Goal: Register for event/course

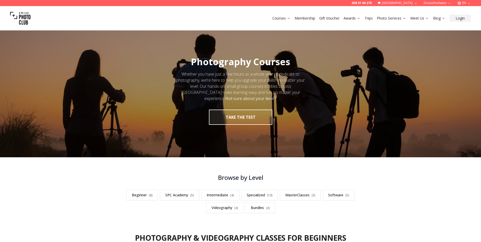
click at [123, 196] on nav "Beginner ( 8 ) SPC Academy ( 5 ) Intermediate ( 4 ) Specialized ( 10 ) MasterCl…" at bounding box center [241, 201] width 260 height 23
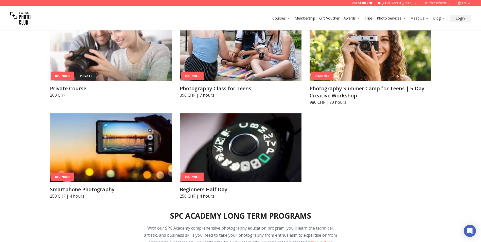
scroll to position [355, 0]
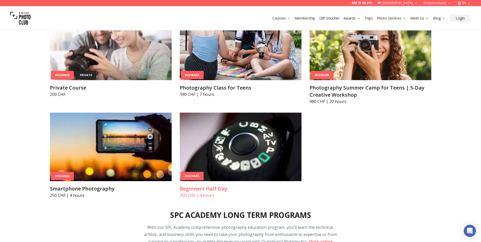
click at [239, 150] on img at bounding box center [241, 147] width 122 height 69
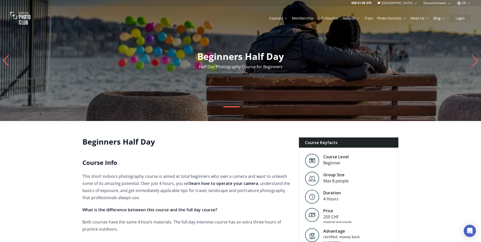
click at [329, 17] on link "Gift Voucher" at bounding box center [328, 18] width 21 height 5
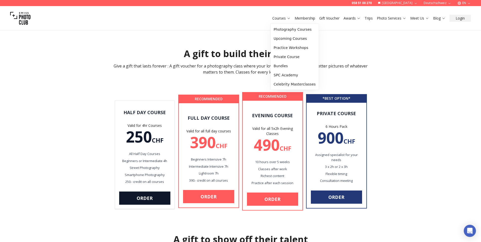
click at [280, 18] on link "Courses" at bounding box center [282, 18] width 18 height 5
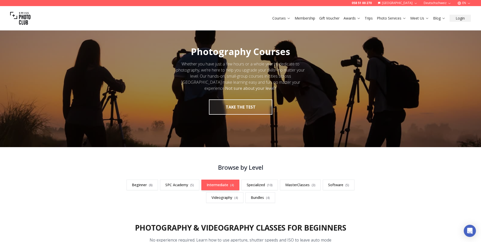
click at [218, 183] on link "Intermediate ( 4 )" at bounding box center [220, 185] width 38 height 11
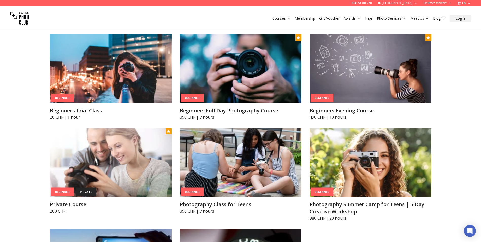
scroll to position [215, 0]
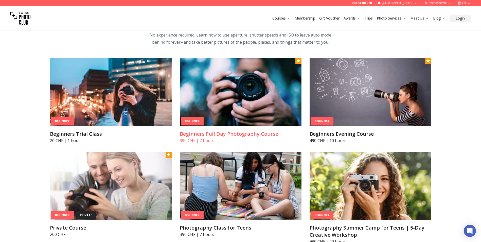
click at [233, 108] on img at bounding box center [241, 92] width 122 height 69
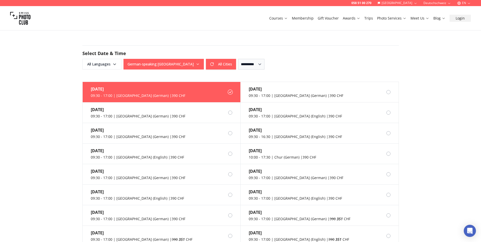
scroll to position [396, 0]
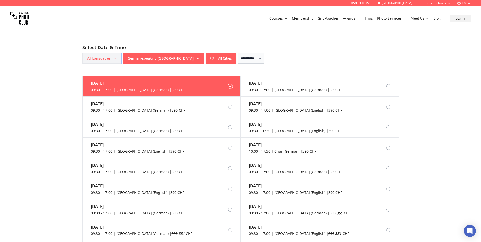
click at [113, 59] on icon "button" at bounding box center [115, 58] width 4 height 4
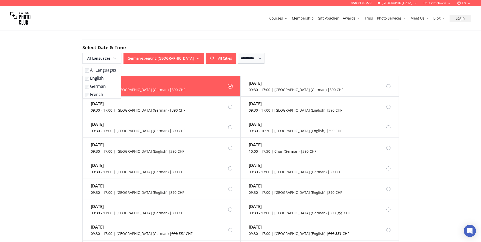
click at [95, 80] on label "English" at bounding box center [101, 78] width 32 height 6
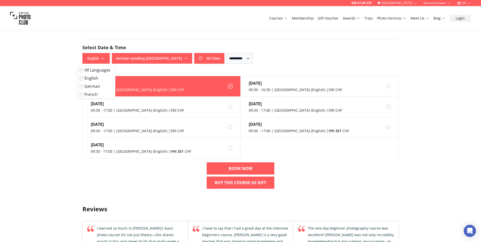
click at [133, 183] on div "[DATE] 09:30 - 17:00 | [GEOGRAPHIC_DATA] (English) | 390 CHF [DATE] 09:30 - 16:…" at bounding box center [240, 134] width 325 height 117
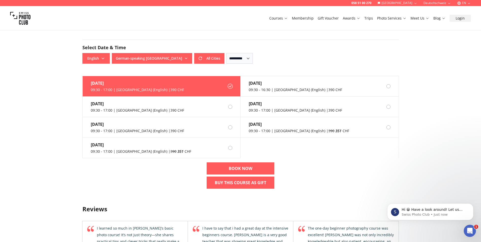
scroll to position [0, 0]
